Goal: Task Accomplishment & Management: Complete application form

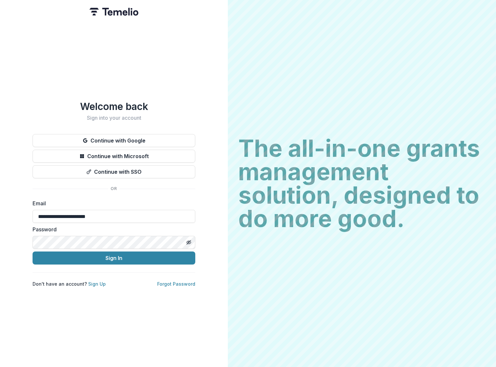
type input "**********"
click at [142, 254] on button "Sign In" at bounding box center [114, 258] width 163 height 13
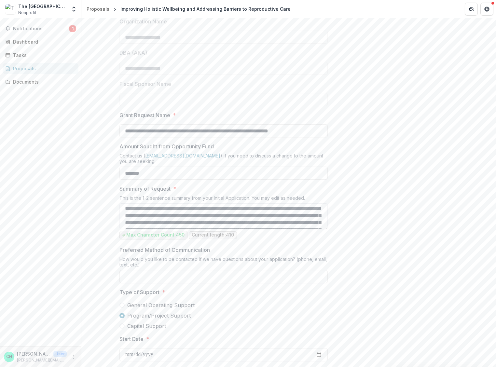
scroll to position [219, 0]
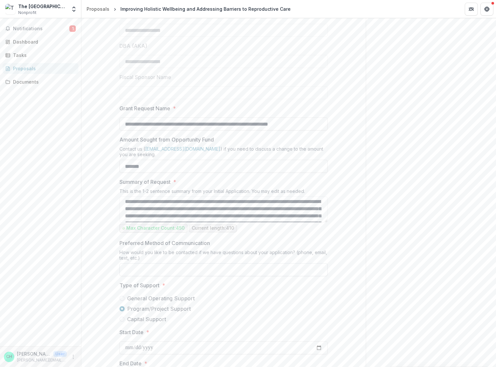
click at [255, 271] on input "Preferred Method of Communication" at bounding box center [224, 269] width 208 height 13
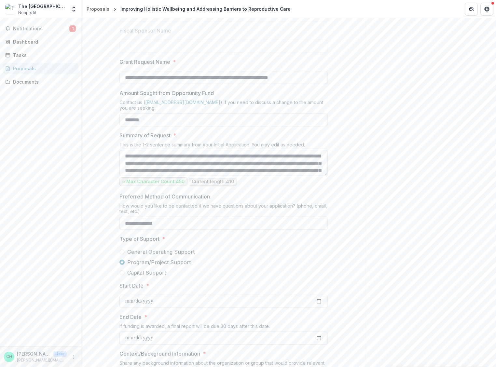
scroll to position [0, 0]
type input "**********"
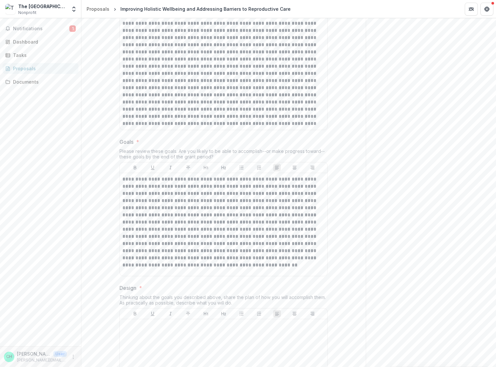
scroll to position [1340, 0]
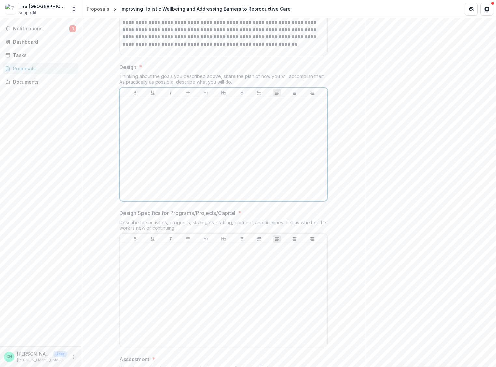
click at [229, 146] on div at bounding box center [223, 150] width 203 height 98
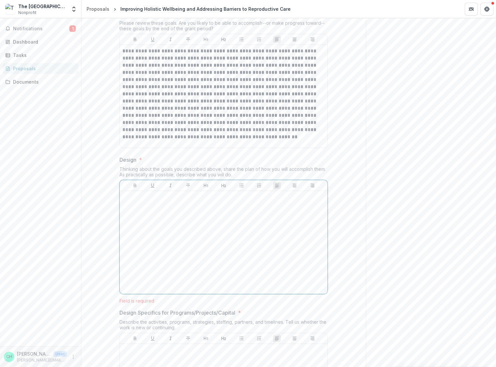
scroll to position [1261, 0]
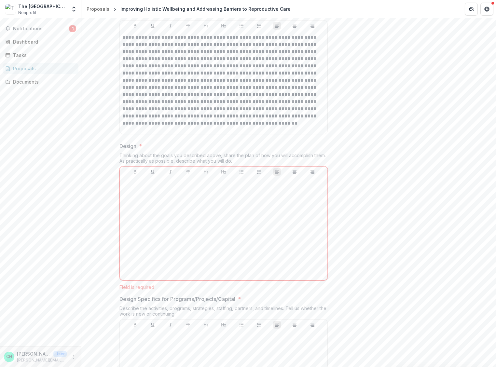
click at [196, 159] on div "Thinking about the goals you described above, share the plan of how you will ac…" at bounding box center [224, 160] width 208 height 14
copy div "Thinking about the goals you described above, share the plan of how you will ac…"
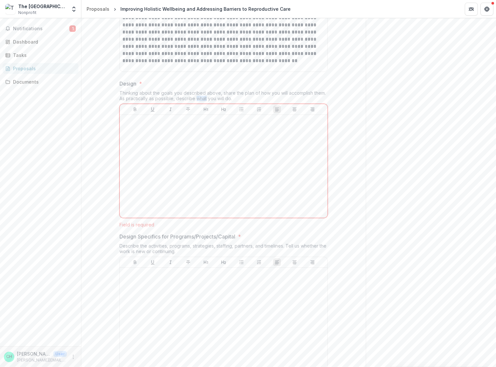
scroll to position [1335, 0]
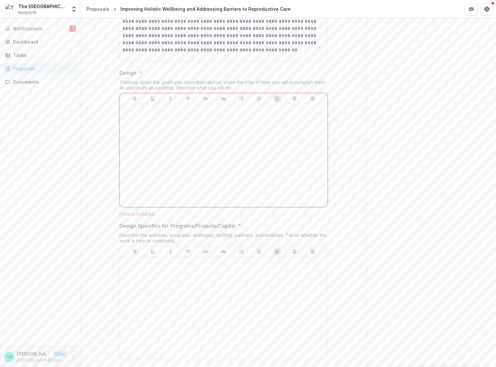
click at [120, 231] on div "Design Specifics for Programs/Projects/Capital * Describe the activities, progr…" at bounding box center [224, 292] width 208 height 141
click at [170, 222] on p "Design Specifics for Programs/Projects/Capital" at bounding box center [178, 226] width 116 height 8
drag, startPoint x: 186, startPoint y: 239, endPoint x: 116, endPoint y: 235, distance: 70.7
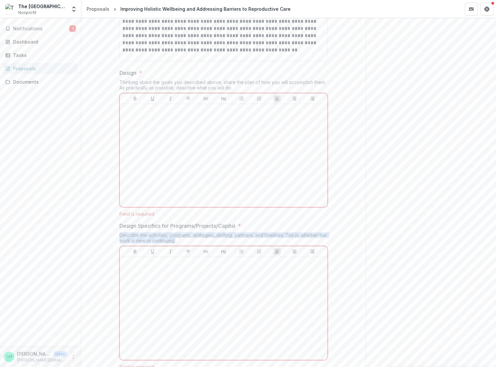
copy div "Describe the activities, programs, strategies, staffing, partners, and timeline…"
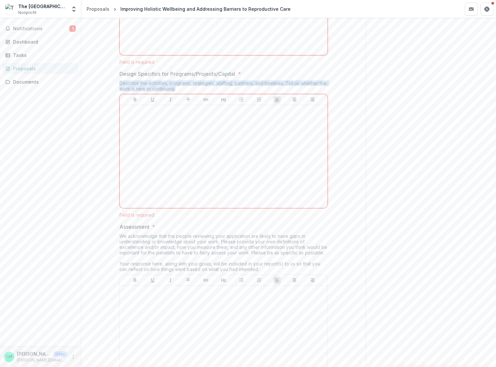
scroll to position [1495, 0]
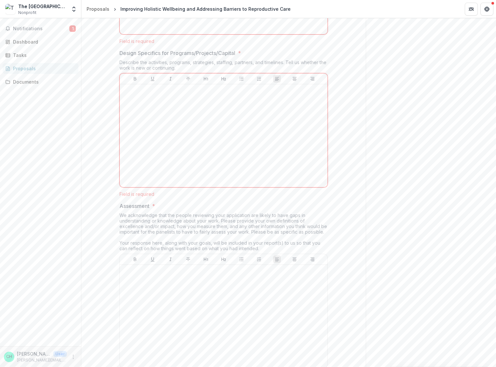
scroll to position [1508, 0]
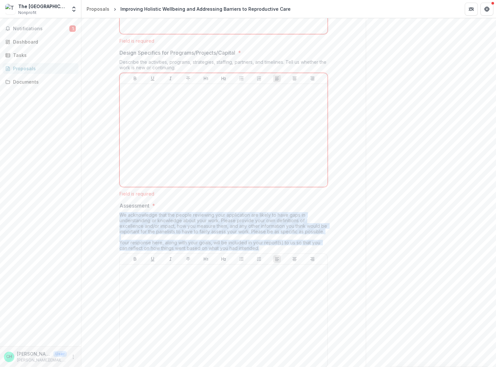
drag, startPoint x: 117, startPoint y: 214, endPoint x: 291, endPoint y: 246, distance: 177.1
copy div "We acknowledge that the people reviewing your application are likely to have ga…"
click at [194, 231] on div "We acknowledge that the people reviewing your application are likely to have ga…" at bounding box center [224, 232] width 208 height 41
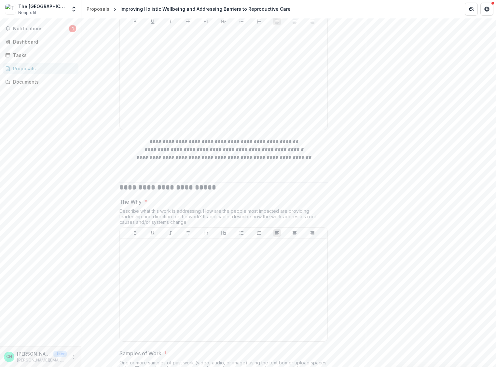
scroll to position [1752, 0]
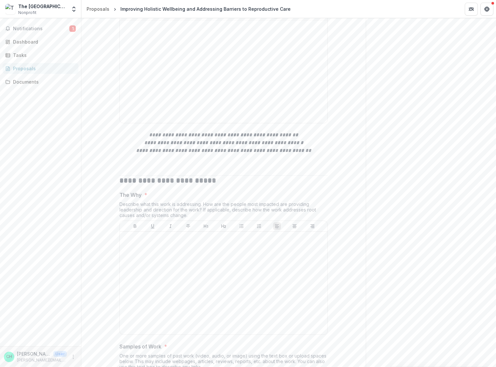
click at [265, 205] on div "Describe what this work is addressing. How are the people most impacted are pro…" at bounding box center [224, 211] width 208 height 19
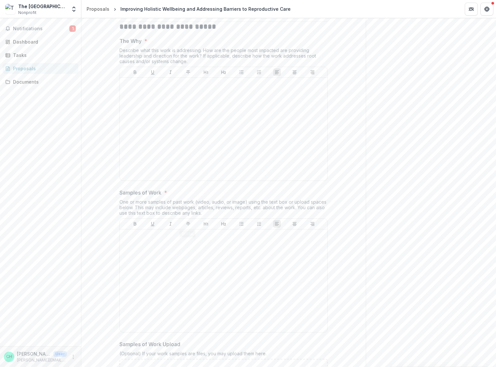
click at [117, 202] on div "**********" at bounding box center [223, 220] width 219 height 4030
click at [126, 204] on div "One or more samples of past work (video, audio, or image) using the text box or…" at bounding box center [224, 208] width 208 height 19
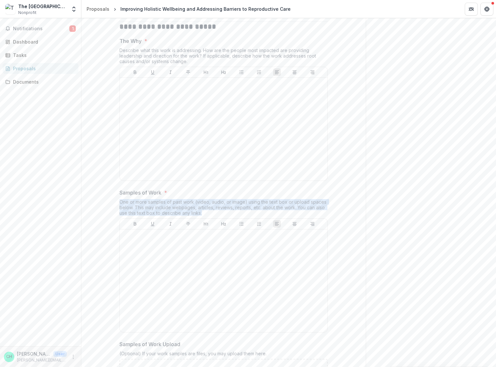
click at [126, 204] on div "One or more samples of past work (video, audio, or image) using the text box or…" at bounding box center [224, 208] width 208 height 19
copy div "One or more samples of past work (video, audio, or image) using the text box or…"
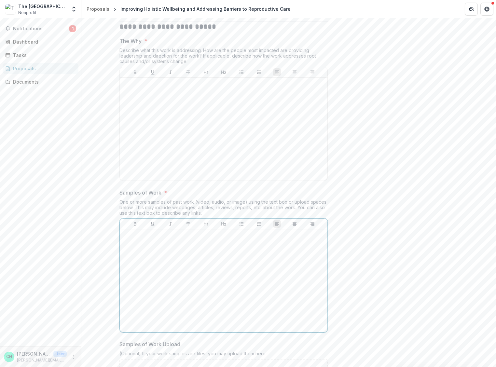
click at [286, 288] on div at bounding box center [223, 281] width 203 height 98
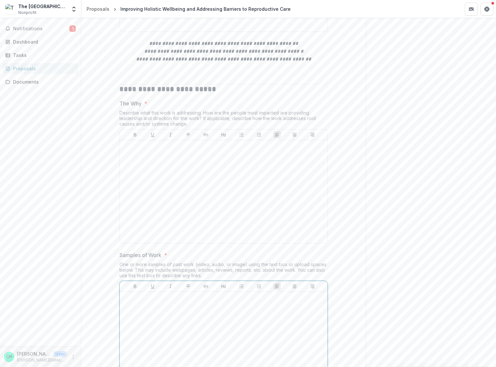
scroll to position [1845, 0]
click at [131, 90] on strong "**********" at bounding box center [168, 87] width 97 height 7
copy strong "**********"
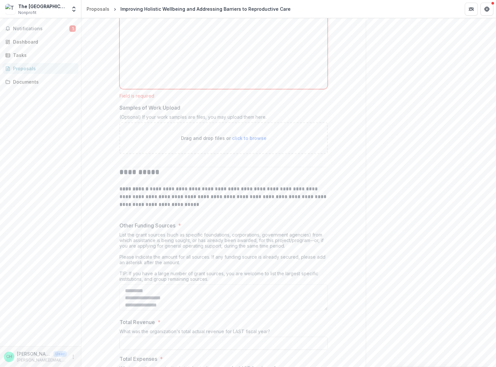
scroll to position [2201, 0]
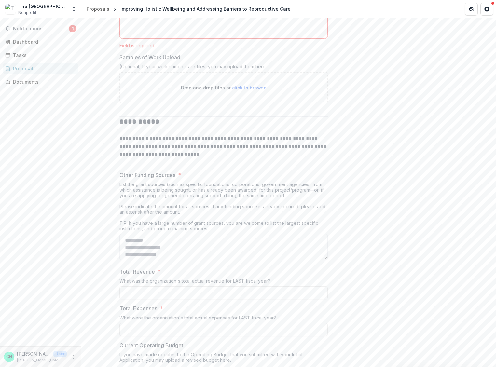
click at [144, 160] on p at bounding box center [224, 162] width 208 height 8
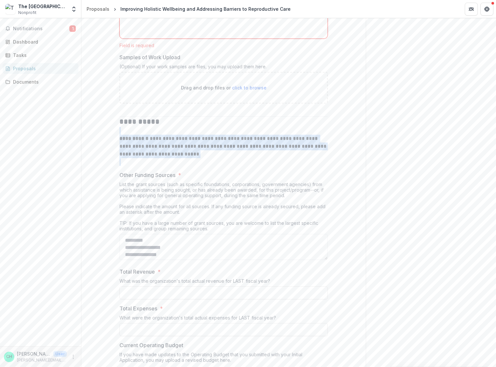
drag, startPoint x: 113, startPoint y: 134, endPoint x: 173, endPoint y: 159, distance: 64.5
click at [173, 159] on p at bounding box center [224, 162] width 208 height 8
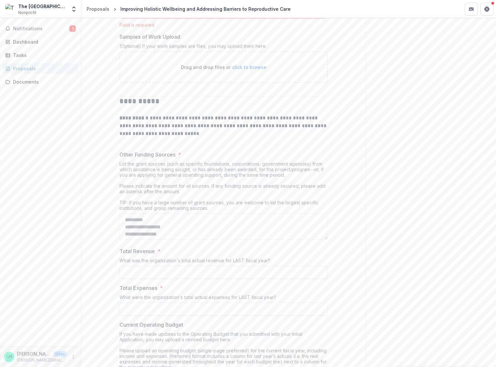
scroll to position [2227, 0]
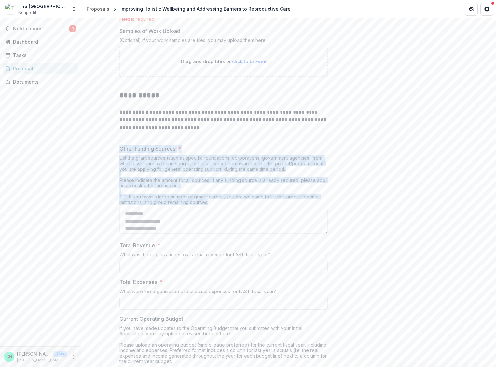
drag, startPoint x: 119, startPoint y: 151, endPoint x: 244, endPoint y: 201, distance: 134.1
click at [244, 201] on div "Other Funding Sources * List the grant sources (such as specific foundations, c…" at bounding box center [224, 191] width 208 height 92
copy div "Other Funding Sources * List the grant sources (such as specific foundations, c…"
click at [163, 179] on div "List the grant sources (such as specific foundations, corporations, government …" at bounding box center [224, 181] width 208 height 52
drag, startPoint x: 116, startPoint y: 158, endPoint x: 270, endPoint y: 202, distance: 160.1
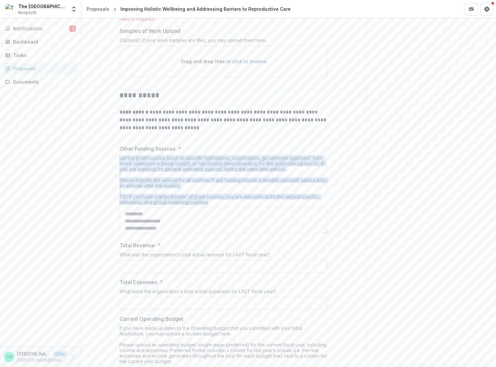
copy div "List the grant sources (such as specific foundations, corporations, government …"
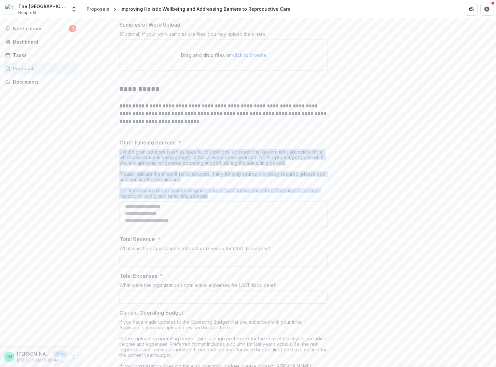
scroll to position [2235, 0]
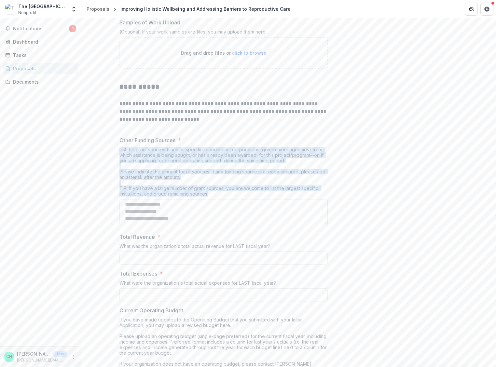
click at [146, 215] on textarea "Other Funding Sources *" at bounding box center [224, 212] width 208 height 26
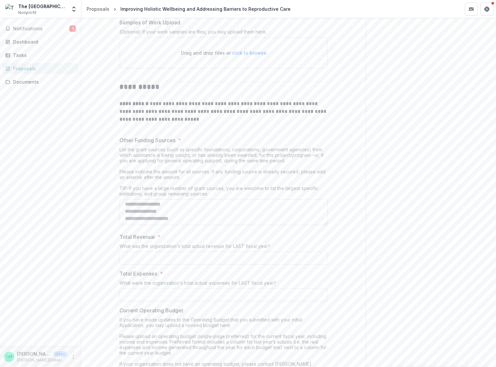
drag, startPoint x: 187, startPoint y: 218, endPoint x: 135, endPoint y: 202, distance: 54.3
click at [135, 200] on textarea "Other Funding Sources *" at bounding box center [224, 212] width 208 height 26
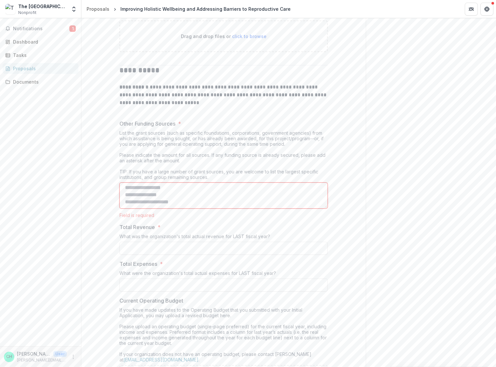
scroll to position [2258, 0]
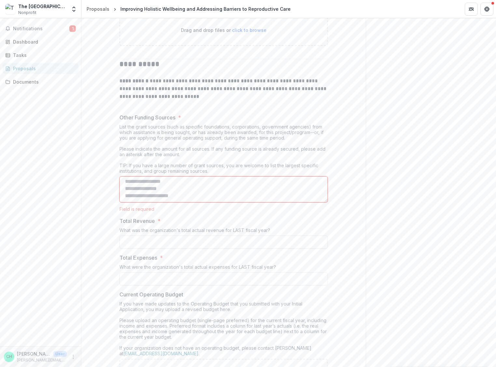
click at [148, 230] on div "What was the organization's total actual revenue for LAST fiscal year?" at bounding box center [224, 232] width 208 height 8
copy div "What was the organization's total actual revenue for LAST fiscal year?"
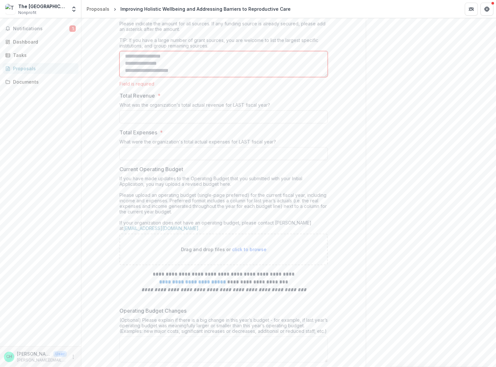
click at [123, 172] on p "Current Operating Budget" at bounding box center [152, 169] width 64 height 8
click at [145, 174] on div "Current Operating Budget If you have made updates to the Operating Budget that …" at bounding box center [224, 215] width 208 height 100
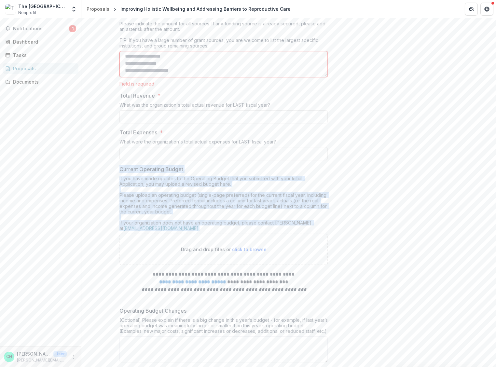
drag, startPoint x: 119, startPoint y: 171, endPoint x: 220, endPoint y: 227, distance: 114.9
click at [220, 227] on div "Current Operating Budget If you have made updates to the Operating Budget that …" at bounding box center [224, 215] width 208 height 100
copy div "Current Operating Budget If you have made updates to the Operating Budget that …"
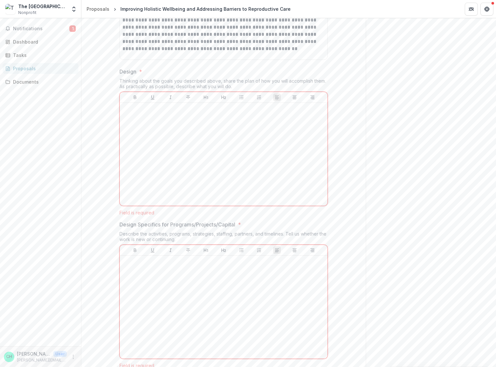
scroll to position [1308, 0]
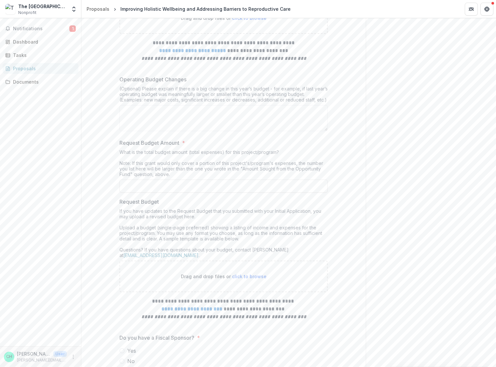
scroll to position [2572, 0]
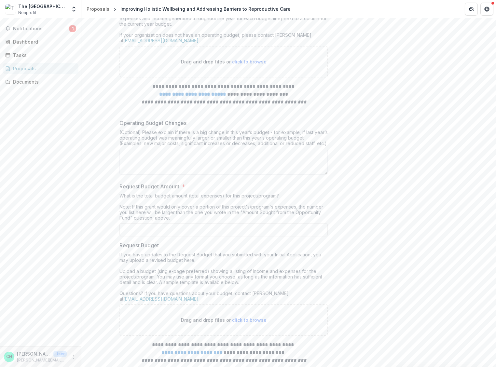
click at [146, 136] on div "(Optional) Please explain if there is a big change in this year’s budget - for …" at bounding box center [224, 139] width 208 height 19
copy div "budget"
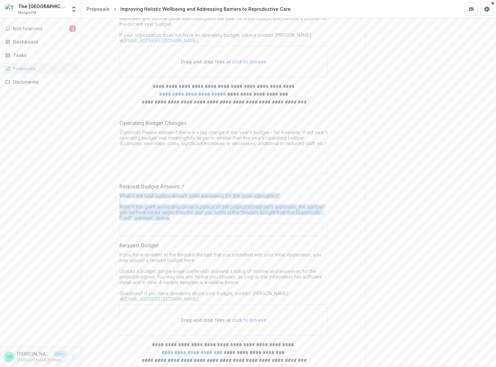
drag, startPoint x: 178, startPoint y: 220, endPoint x: 106, endPoint y: 197, distance: 75.3
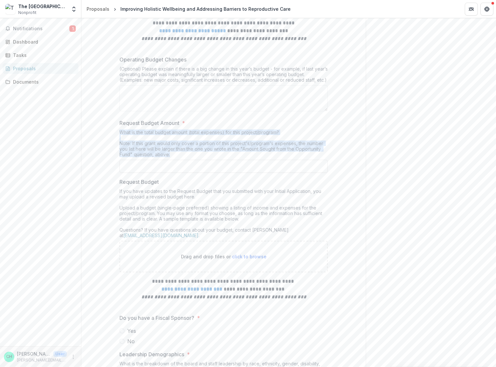
scroll to position [2652, 0]
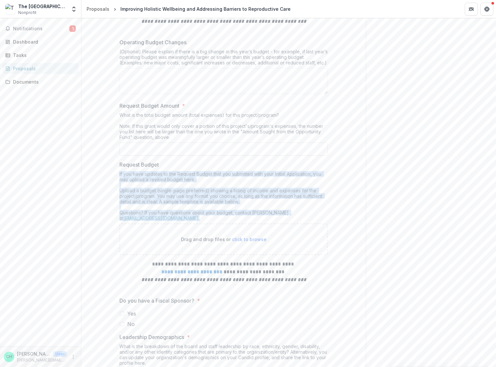
drag, startPoint x: 116, startPoint y: 174, endPoint x: 216, endPoint y: 219, distance: 109.3
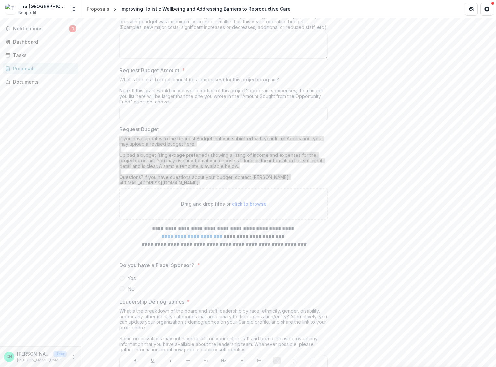
scroll to position [2817, 0]
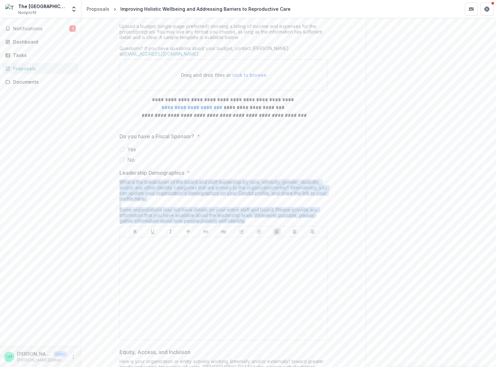
drag, startPoint x: 245, startPoint y: 220, endPoint x: 104, endPoint y: 181, distance: 146.4
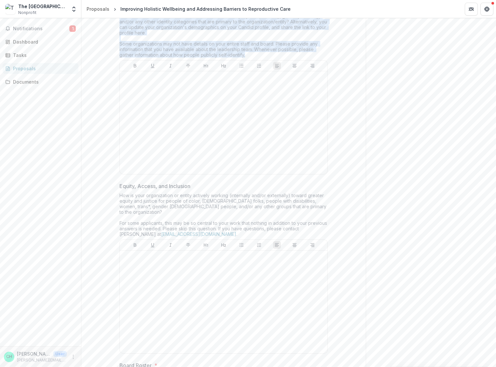
scroll to position [2983, 0]
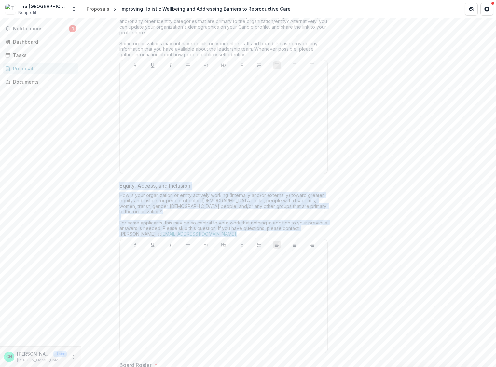
drag, startPoint x: 118, startPoint y: 183, endPoint x: 236, endPoint y: 226, distance: 126.6
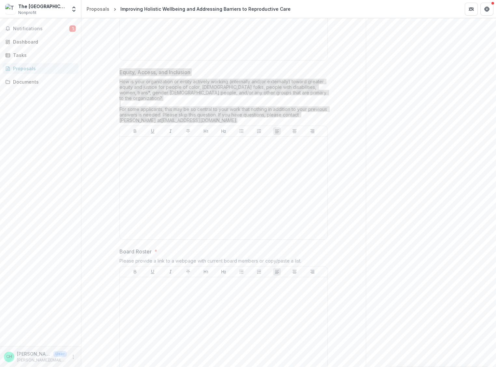
scroll to position [3098, 0]
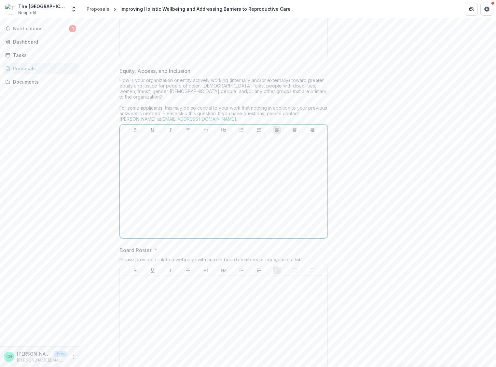
click at [134, 187] on div at bounding box center [223, 187] width 203 height 98
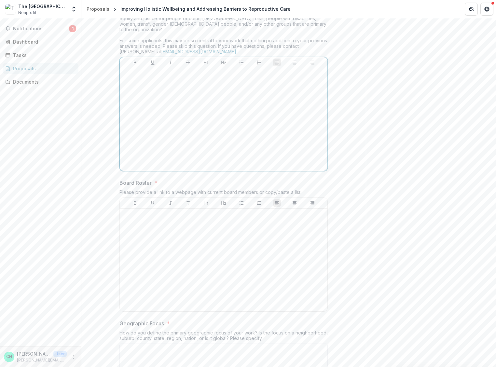
scroll to position [3167, 0]
click at [120, 178] on p "Board Roster" at bounding box center [136, 182] width 32 height 8
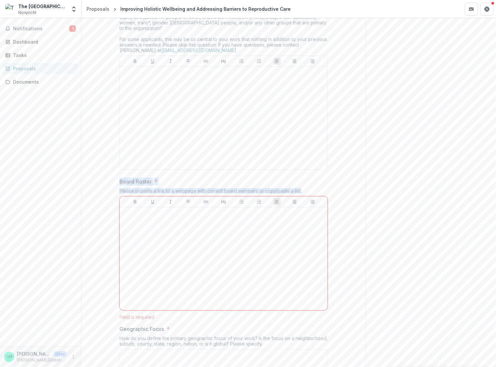
drag, startPoint x: 117, startPoint y: 177, endPoint x: 301, endPoint y: 183, distance: 184.1
click at [177, 188] on div "Please provide a link to a webpage with current board members or copy/paste a l…" at bounding box center [224, 192] width 208 height 8
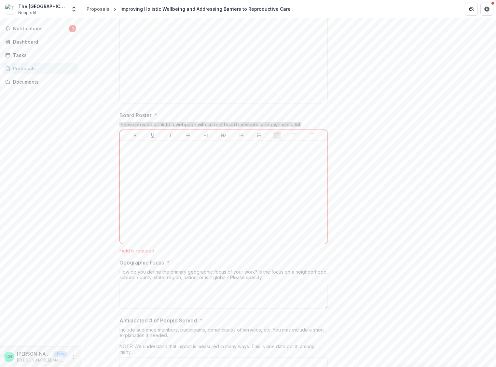
scroll to position [3363, 0]
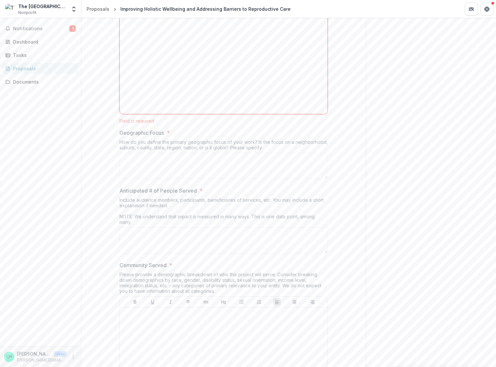
click at [161, 142] on div "How do you define the primary geographic focus of your work? Is the focus on a …" at bounding box center [224, 146] width 208 height 14
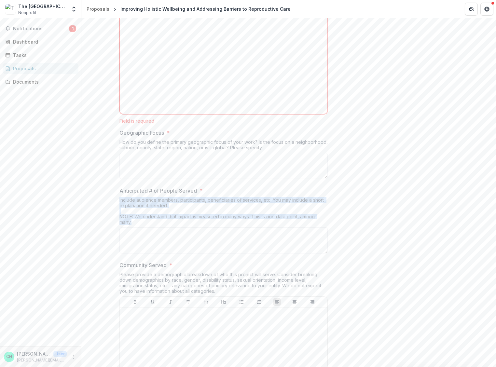
drag, startPoint x: 133, startPoint y: 218, endPoint x: 117, endPoint y: 196, distance: 27.0
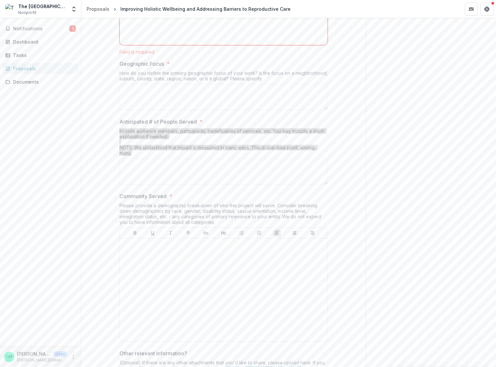
scroll to position [3491, 0]
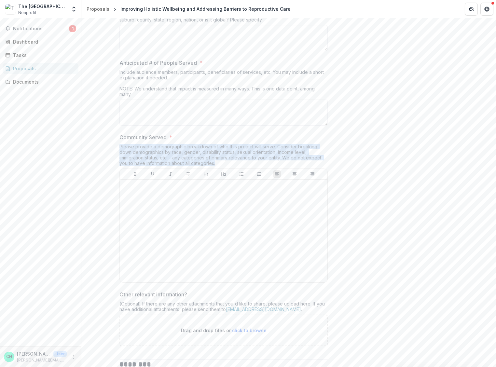
drag, startPoint x: 116, startPoint y: 139, endPoint x: 226, endPoint y: 159, distance: 111.5
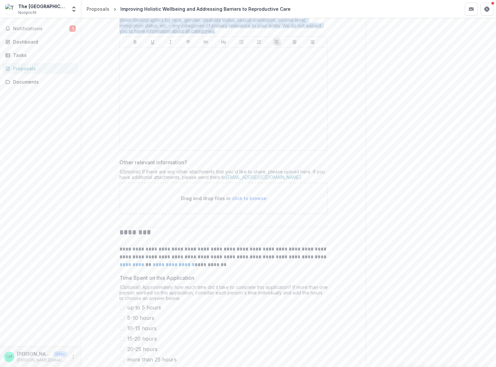
scroll to position [3631, 0]
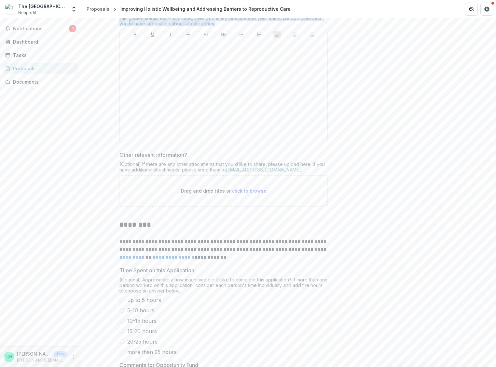
click at [148, 165] on div "(Optional) If there are any other attachments that you'd like to share, please …" at bounding box center [224, 169] width 208 height 14
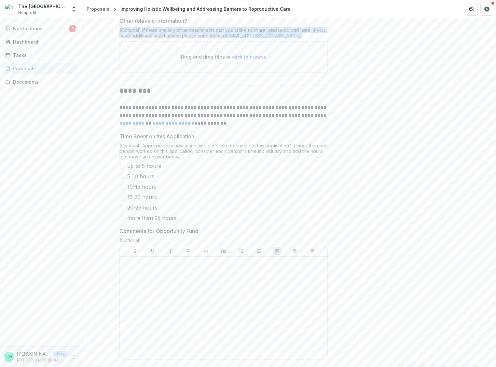
scroll to position [3766, 0]
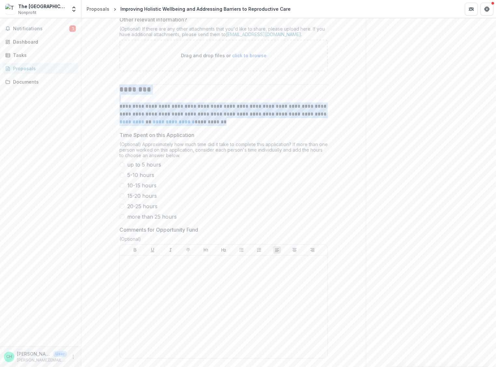
drag, startPoint x: 120, startPoint y: 84, endPoint x: 235, endPoint y: 135, distance: 125.8
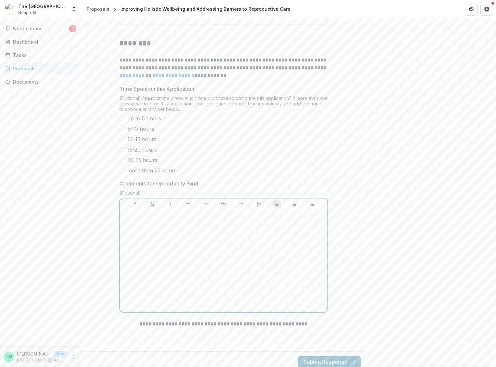
click at [120, 215] on div at bounding box center [224, 260] width 208 height 103
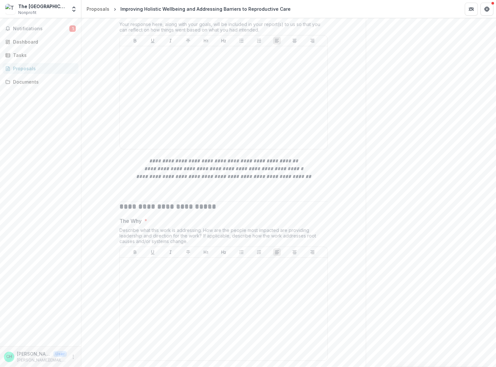
scroll to position [1397, 0]
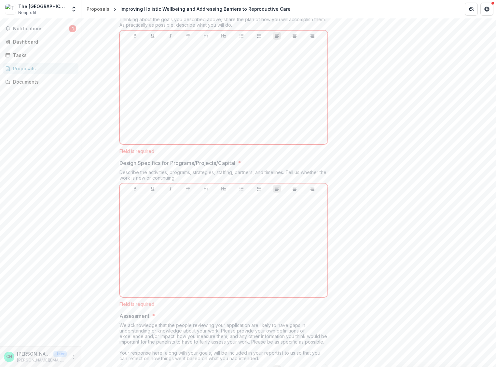
click at [35, 56] on div "Tasks" at bounding box center [43, 55] width 60 height 7
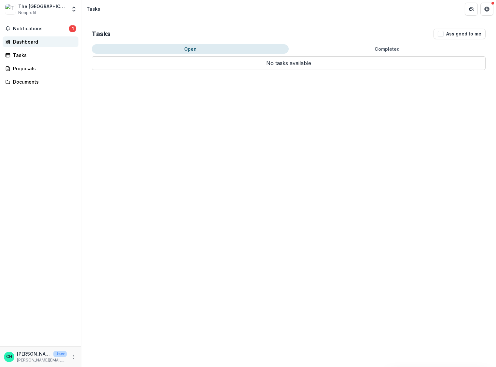
click at [33, 38] on div "Dashboard" at bounding box center [43, 41] width 60 height 7
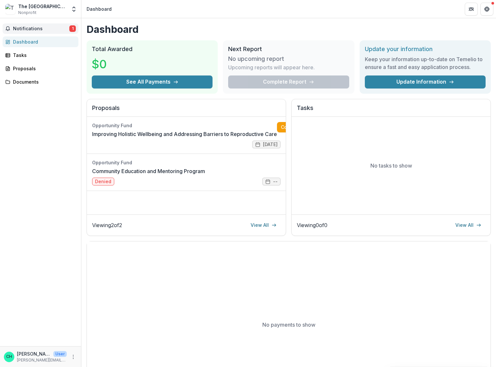
click at [33, 27] on span "Notifications" at bounding box center [41, 29] width 56 height 6
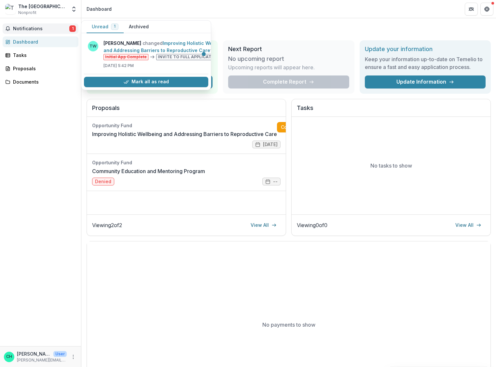
click at [33, 29] on span "Notifications" at bounding box center [41, 29] width 56 height 6
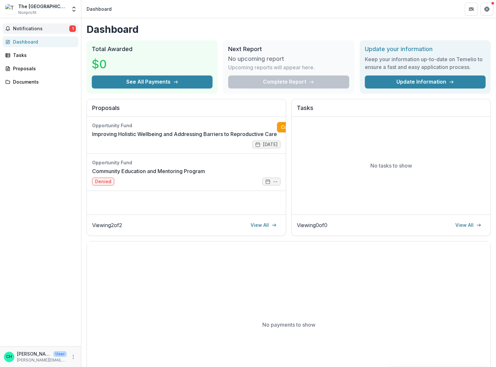
click at [67, 29] on span "Notifications" at bounding box center [41, 29] width 56 height 6
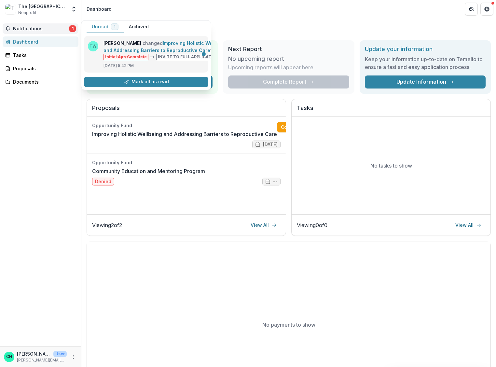
click at [125, 50] on link "Improving Holistic Wellbeing and Addressing Barriers to Reproductive Care" at bounding box center [166, 46] width 125 height 13
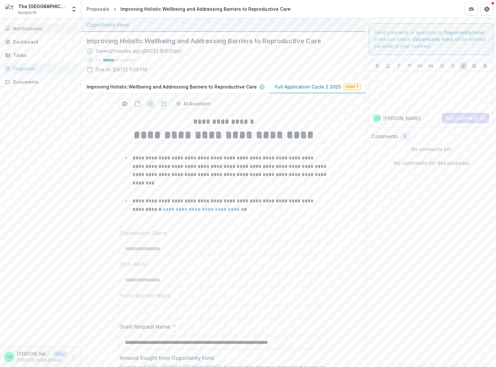
click at [30, 27] on span "Notifications" at bounding box center [44, 29] width 63 height 6
click at [30, 38] on link "Dashboard" at bounding box center [41, 41] width 76 height 11
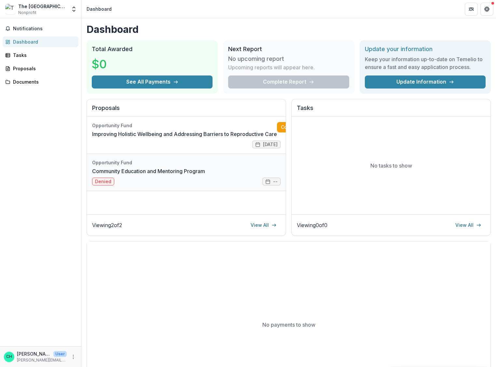
click at [141, 169] on link "Community Education and Mentoring Program" at bounding box center [148, 171] width 113 height 8
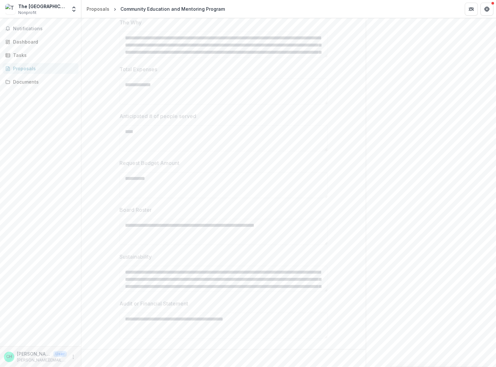
scroll to position [1905, 0]
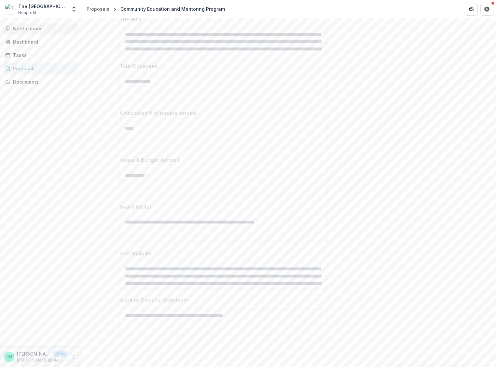
click at [27, 31] on span "Notifications" at bounding box center [44, 29] width 63 height 6
click at [38, 58] on div "Tasks" at bounding box center [43, 55] width 60 height 7
